Goal: Task Accomplishment & Management: Use online tool/utility

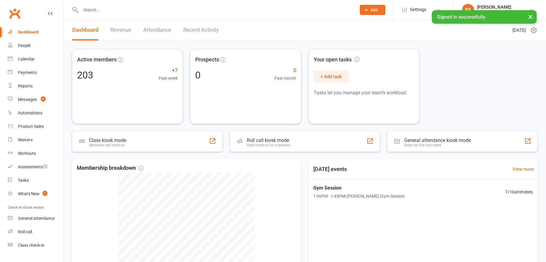
click at [177, 13] on input "text" at bounding box center [215, 10] width 273 height 8
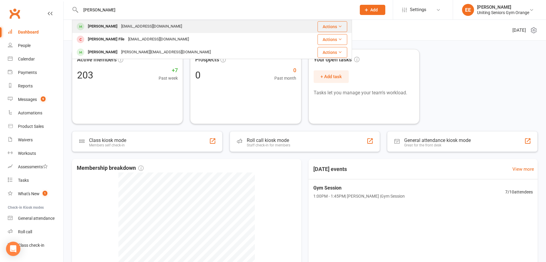
type input "[PERSON_NAME]"
click at [151, 29] on div "[PERSON_NAME] [EMAIL_ADDRESS][DOMAIN_NAME]" at bounding box center [185, 26] width 225 height 12
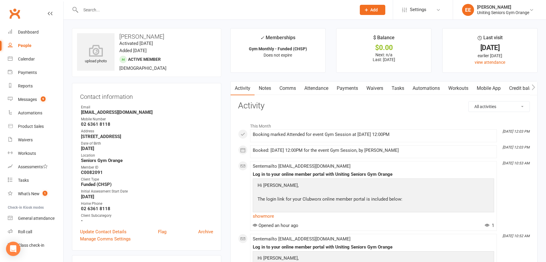
click at [487, 87] on link "Mobile App" at bounding box center [489, 89] width 32 height 14
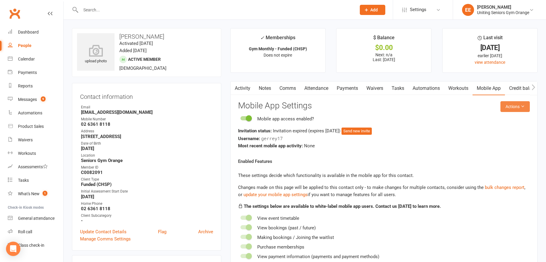
click at [504, 106] on button "Actions" at bounding box center [514, 106] width 29 height 11
click at [502, 121] on link "Send invitation email" at bounding box center [495, 120] width 59 height 12
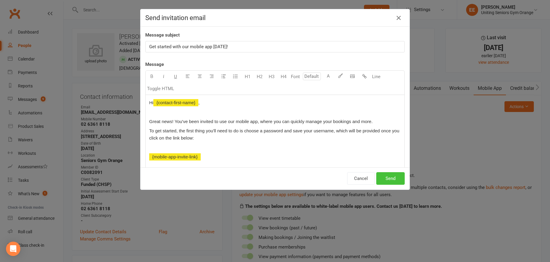
click at [394, 175] on button "Send" at bounding box center [391, 178] width 28 height 13
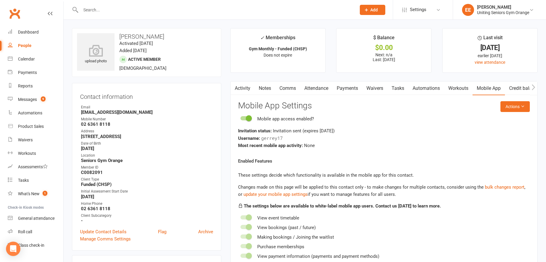
click at [124, 8] on input "text" at bounding box center [215, 10] width 273 height 8
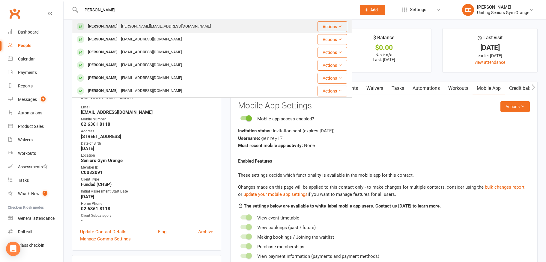
type input "[PERSON_NAME]"
click at [130, 29] on div "[PERSON_NAME][EMAIL_ADDRESS][DOMAIN_NAME]" at bounding box center [165, 26] width 93 height 9
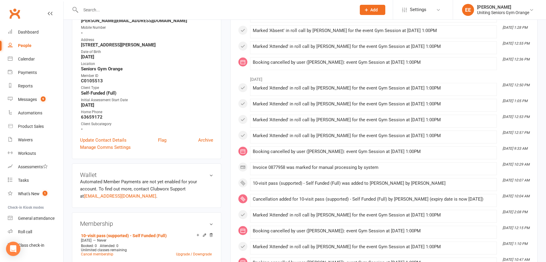
scroll to position [150, 0]
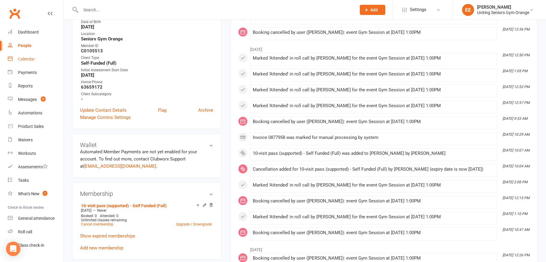
click at [19, 56] on link "Calendar" at bounding box center [35, 58] width 55 height 13
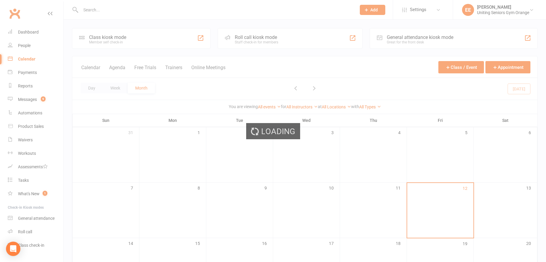
click at [23, 32] on div "Loading" at bounding box center [273, 131] width 546 height 262
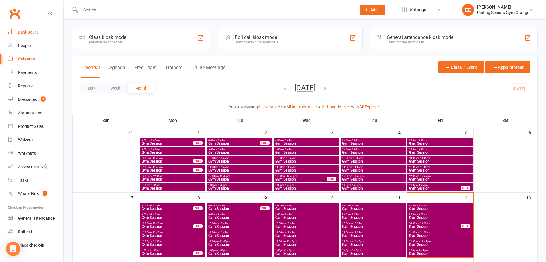
click at [22, 30] on div "Dashboard" at bounding box center [28, 32] width 21 height 5
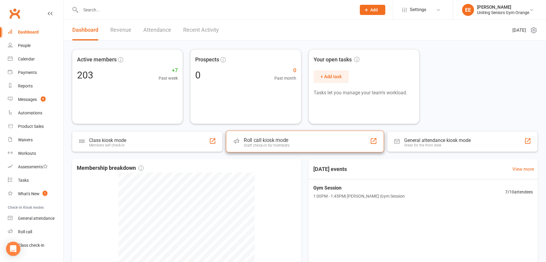
click at [306, 143] on div "Roll call kiosk mode Staff check-in for members" at bounding box center [305, 142] width 158 height 22
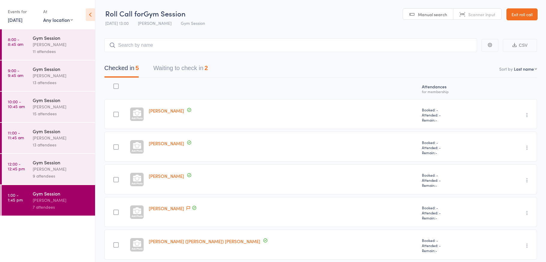
click at [186, 66] on button "Waiting to check in 2" at bounding box center [180, 70] width 55 height 16
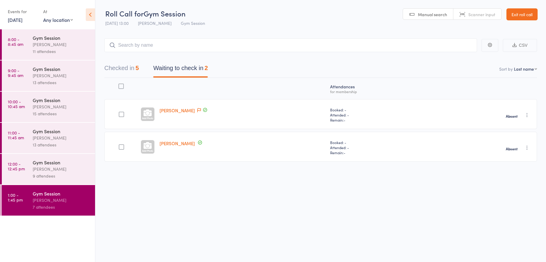
click at [527, 148] on icon "button" at bounding box center [527, 148] width 6 height 6
click at [495, 159] on li "Check in" at bounding box center [505, 159] width 49 height 7
